Goal: Task Accomplishment & Management: Manage account settings

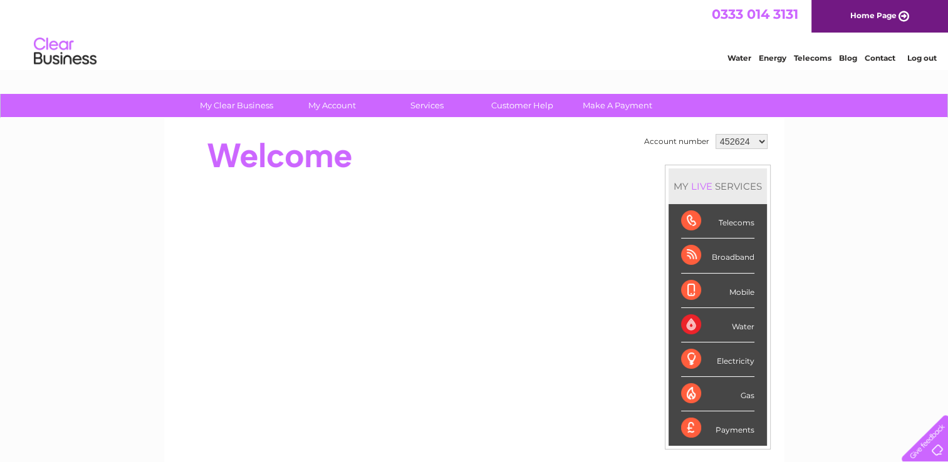
click at [756, 140] on select "452624 1156563" at bounding box center [741, 141] width 52 height 15
select select "1156563"
click at [715, 134] on select "452624 1156563" at bounding box center [741, 141] width 52 height 15
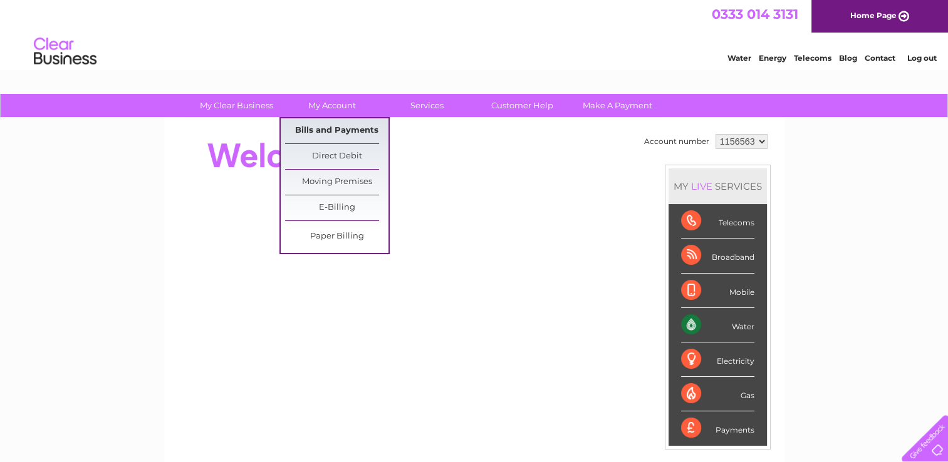
click at [319, 127] on link "Bills and Payments" at bounding box center [336, 130] width 103 height 25
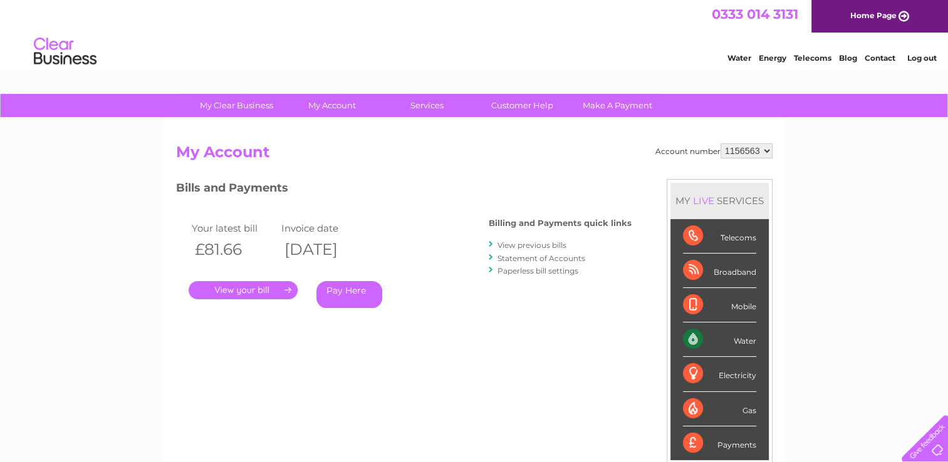
click at [263, 286] on link "." at bounding box center [243, 290] width 109 height 18
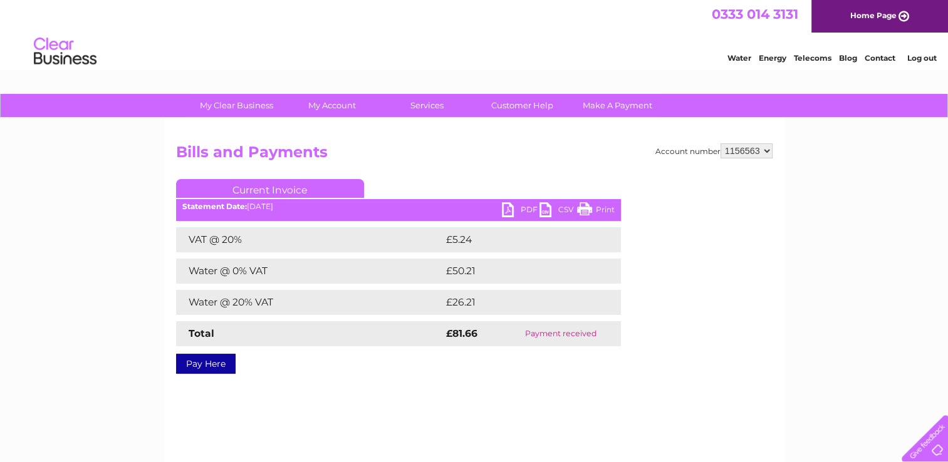
click at [532, 206] on link "PDF" at bounding box center [521, 211] width 38 height 18
